Goal: Information Seeking & Learning: Learn about a topic

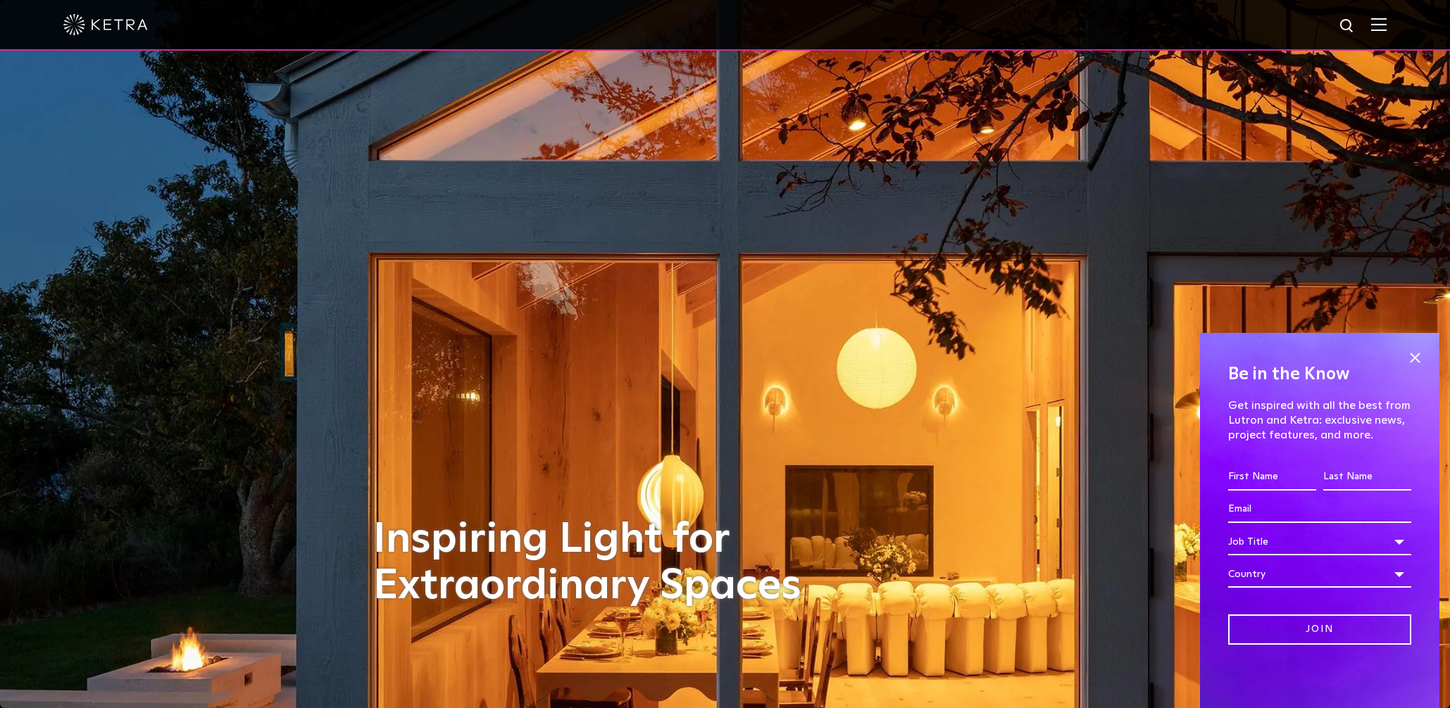
click at [1379, 27] on img at bounding box center [1378, 24] width 15 height 13
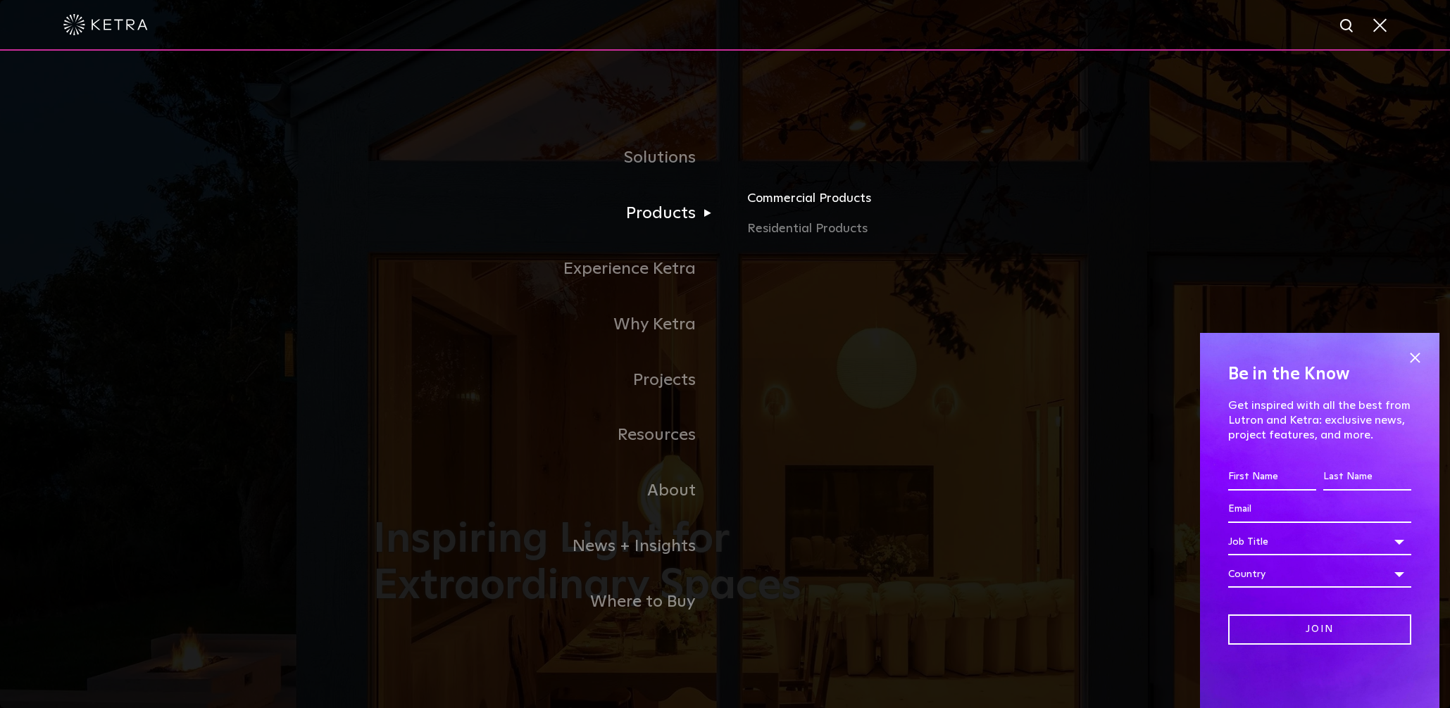
click at [783, 200] on link "Commercial Products" at bounding box center [912, 203] width 330 height 31
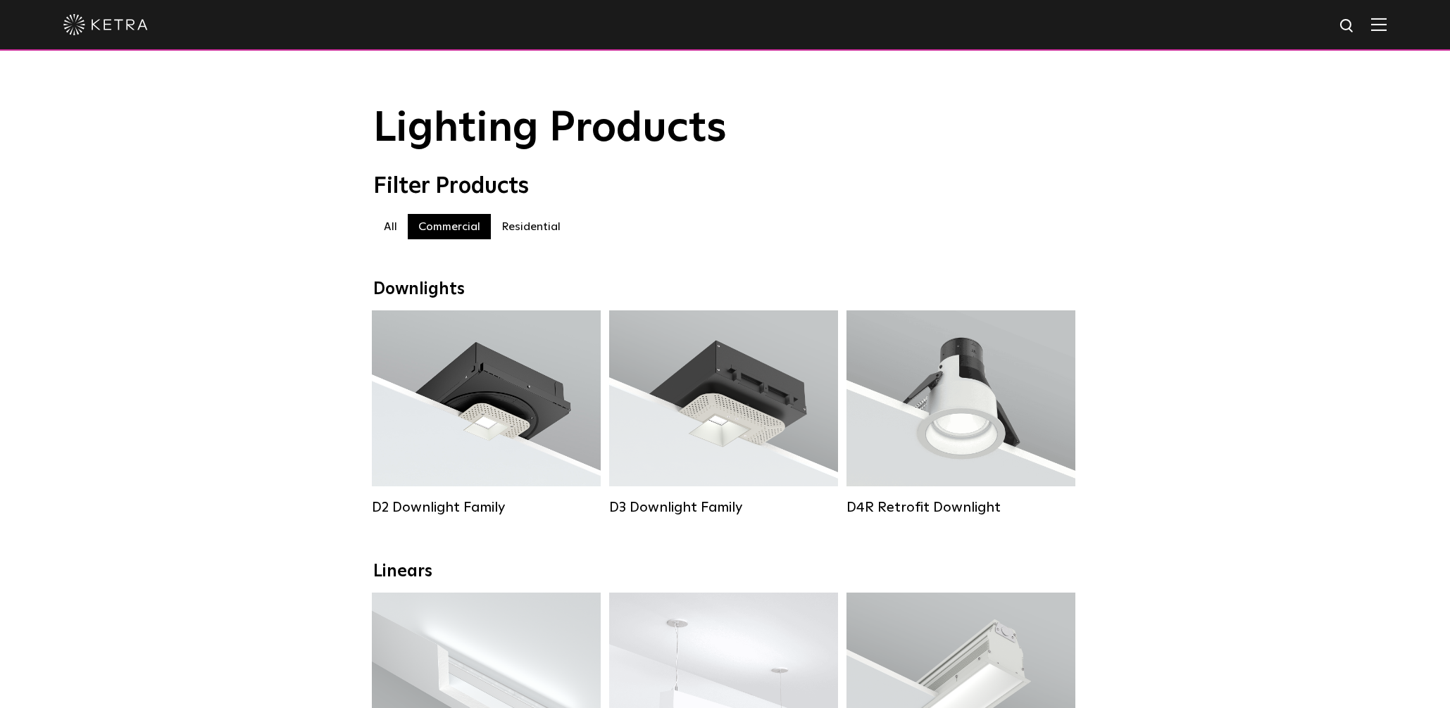
click at [524, 232] on label "Residential" at bounding box center [531, 226] width 80 height 25
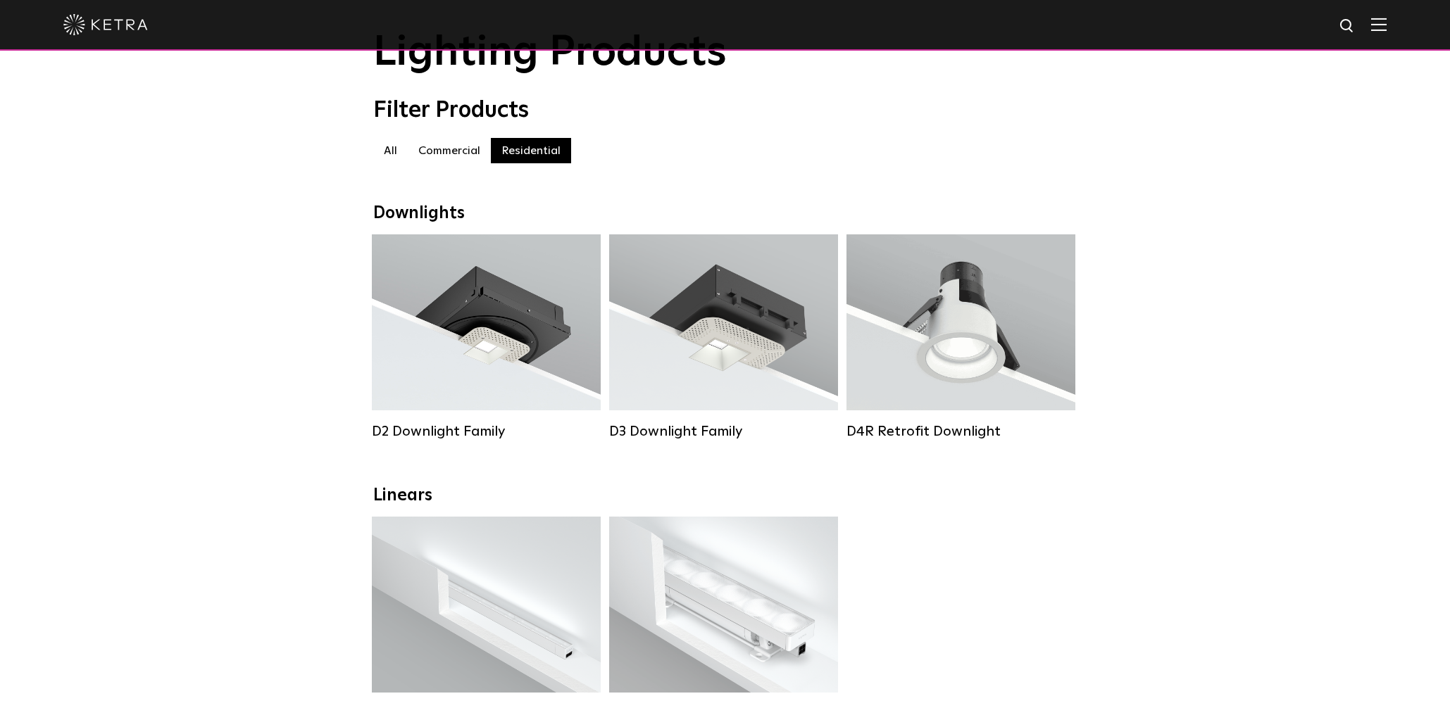
scroll to position [76, 0]
click at [460, 151] on label "Commercial" at bounding box center [449, 150] width 83 height 25
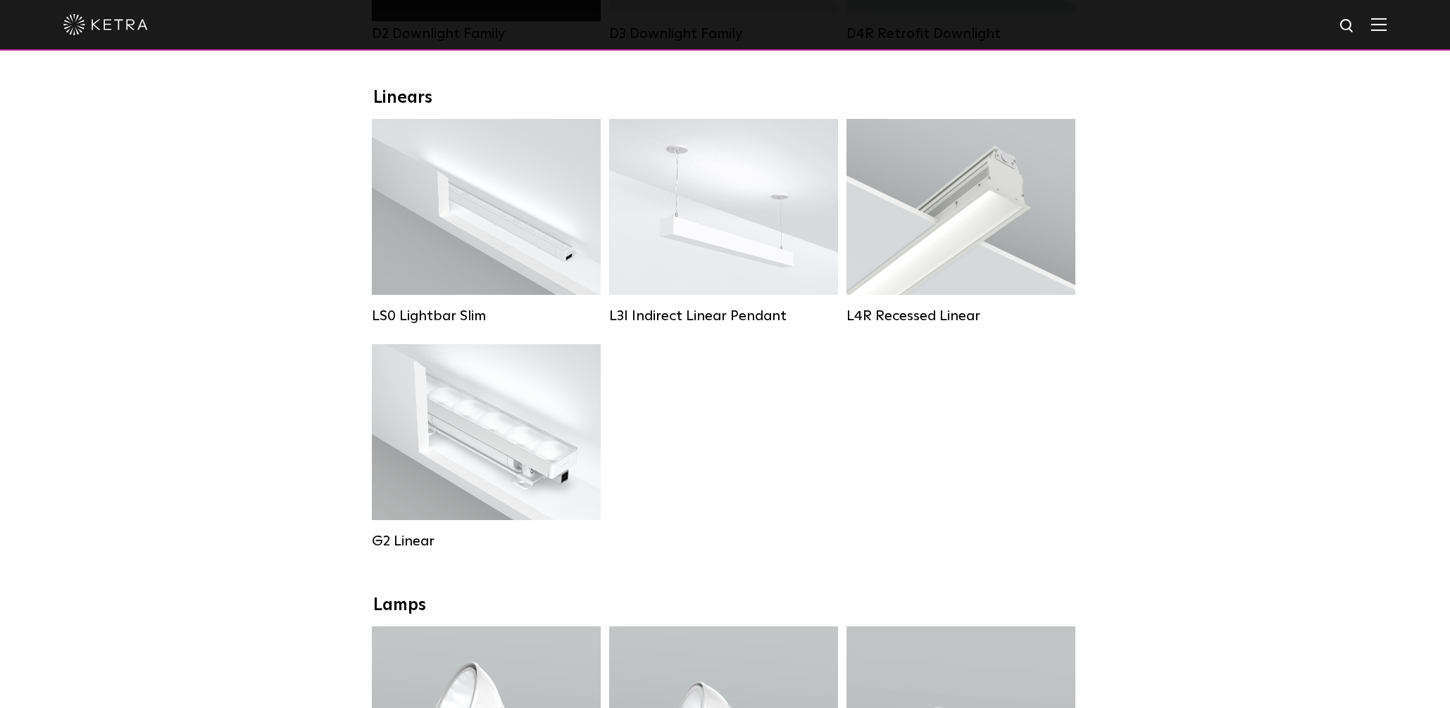
scroll to position [477, 0]
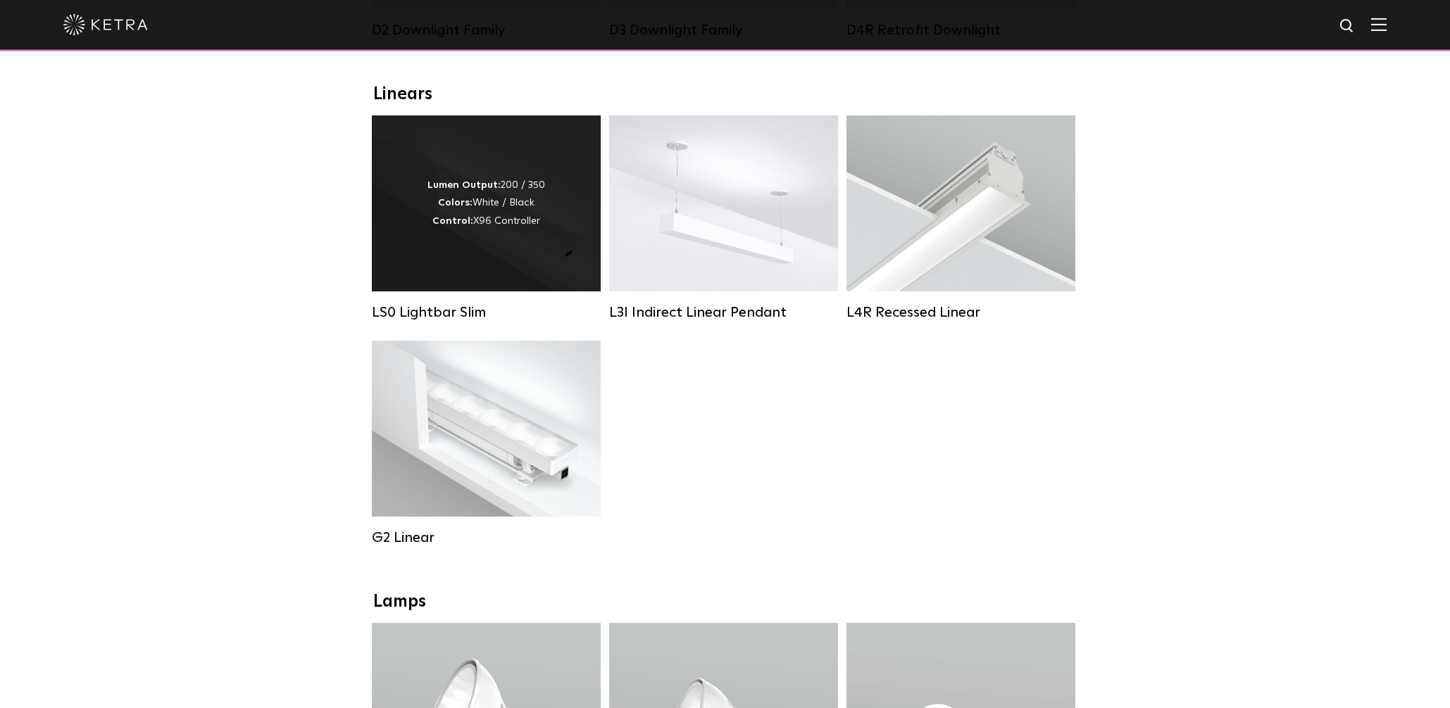
click at [533, 268] on div "Lumen Output: 200 / 350 Colors: White / Black Control: X96 Controller" at bounding box center [486, 203] width 229 height 176
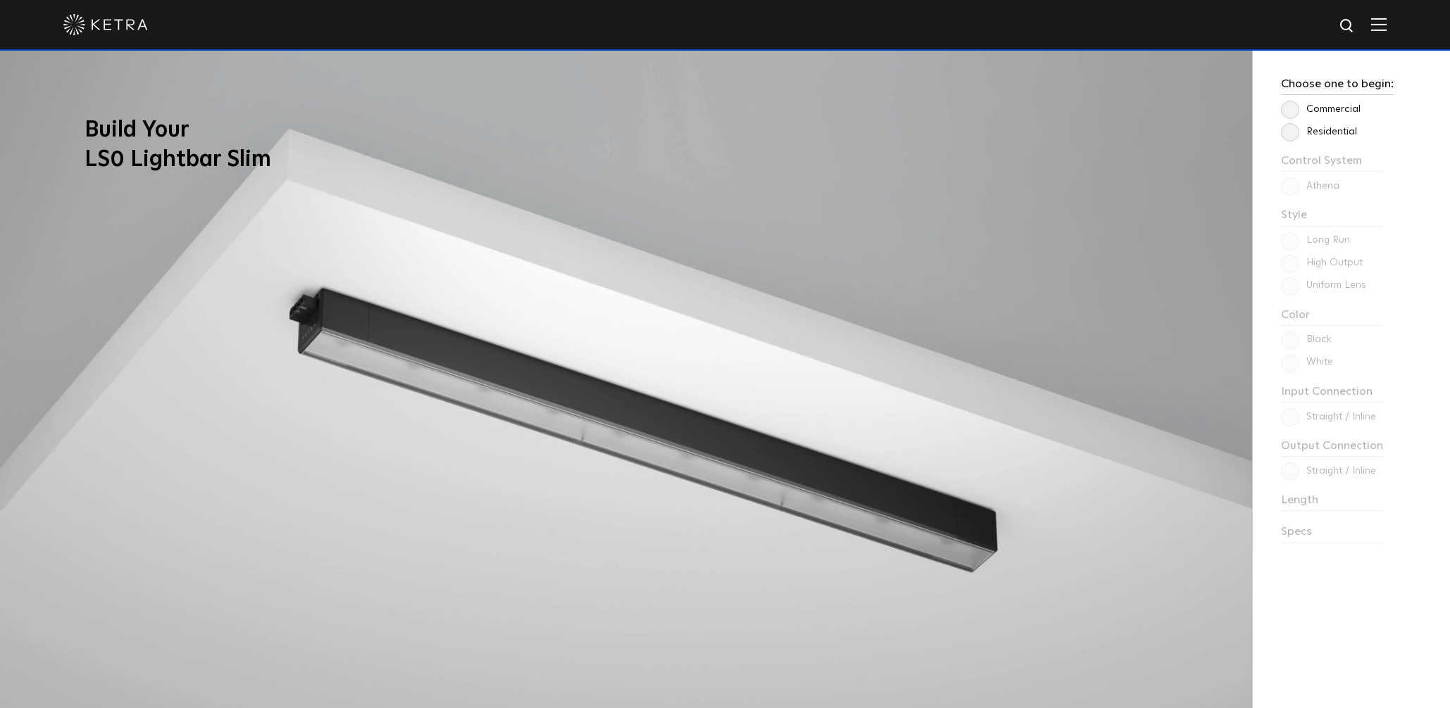
scroll to position [1307, 0]
click at [1305, 108] on label "Commercial" at bounding box center [1321, 108] width 80 height 12
click at [0, 0] on input "Commercial" at bounding box center [0, 0] width 0 height 0
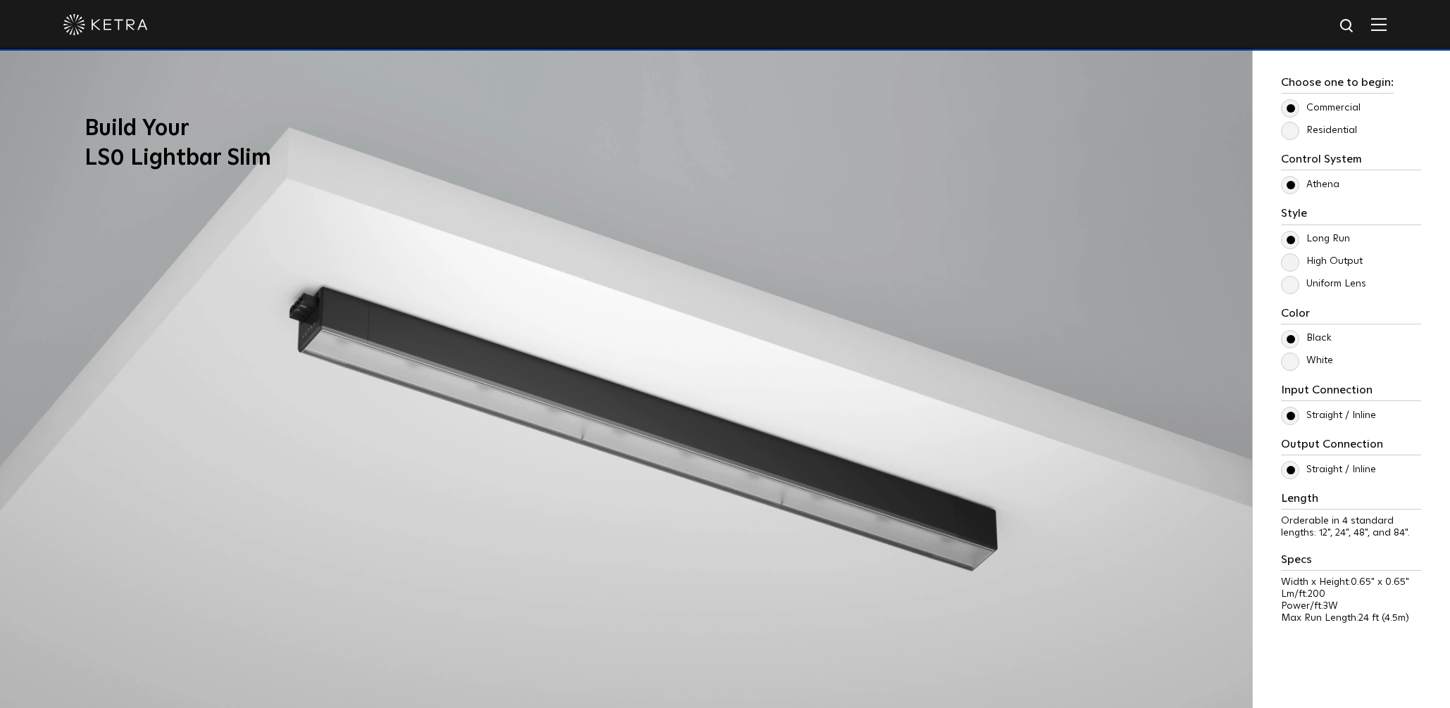
click at [1301, 258] on label "High Output" at bounding box center [1322, 262] width 82 height 12
click at [0, 0] on input "High Output" at bounding box center [0, 0] width 0 height 0
click at [1289, 287] on label "Uniform Lens" at bounding box center [1323, 284] width 85 height 12
click at [0, 0] on input "Uniform Lens" at bounding box center [0, 0] width 0 height 0
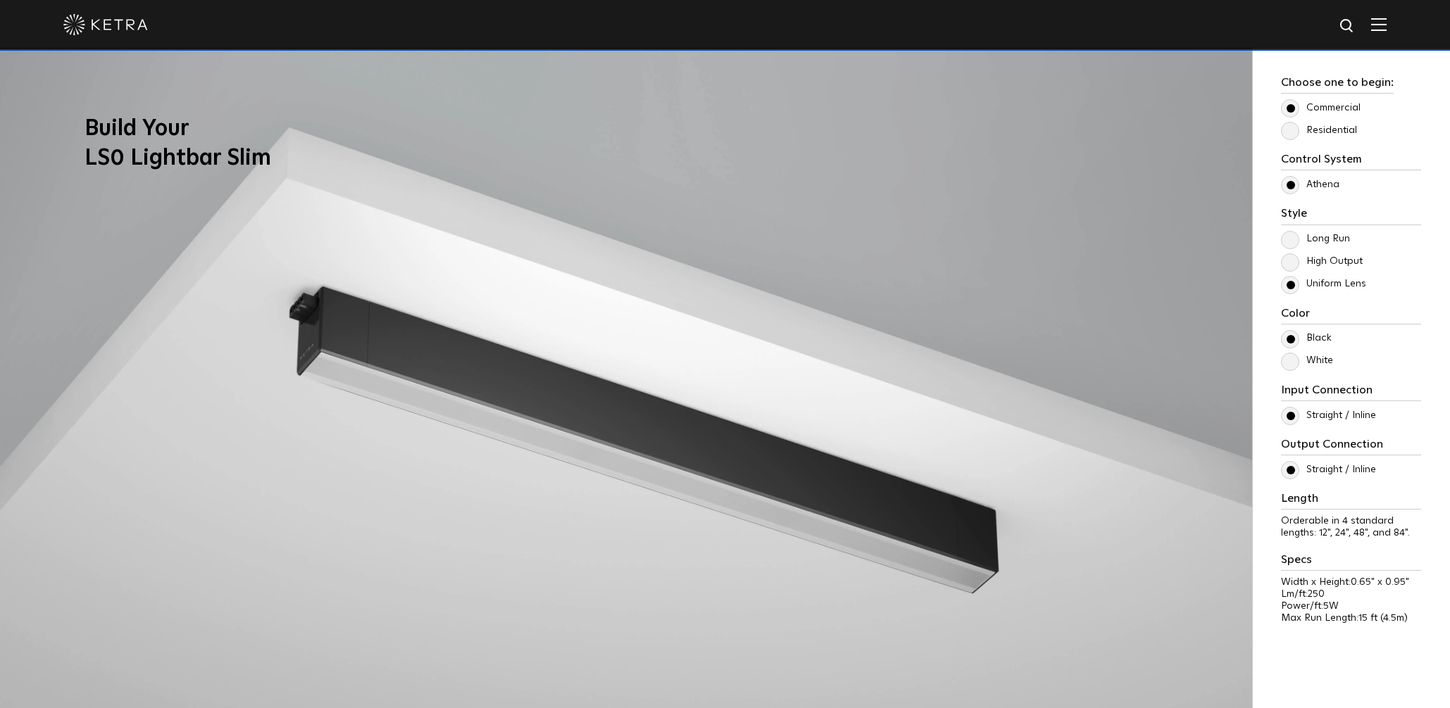
click at [1288, 377] on div "Control System Athena HomeWorks Style [GEOGRAPHIC_DATA] High Output Uniform Len…" at bounding box center [1351, 395] width 140 height 485
click at [1289, 360] on label "White" at bounding box center [1307, 361] width 52 height 12
click at [0, 0] on input "White" at bounding box center [0, 0] width 0 height 0
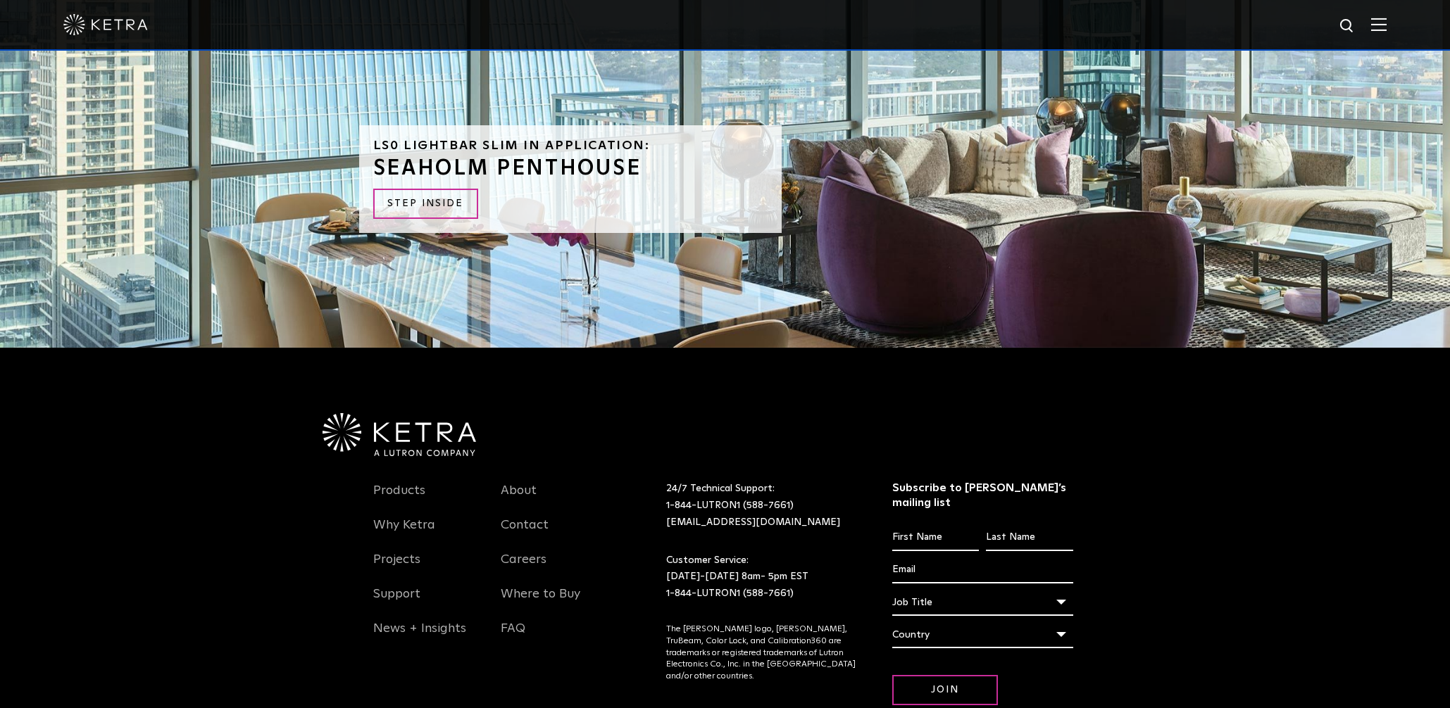
scroll to position [3650, 0]
